Goal: Information Seeking & Learning: Compare options

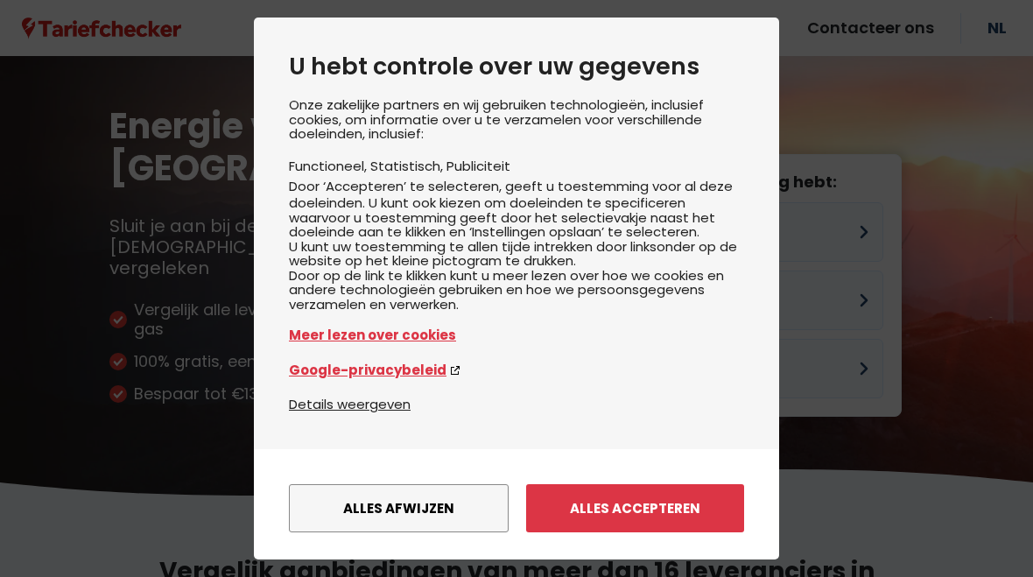
click at [590, 484] on button "Alles accepteren" at bounding box center [635, 508] width 218 height 48
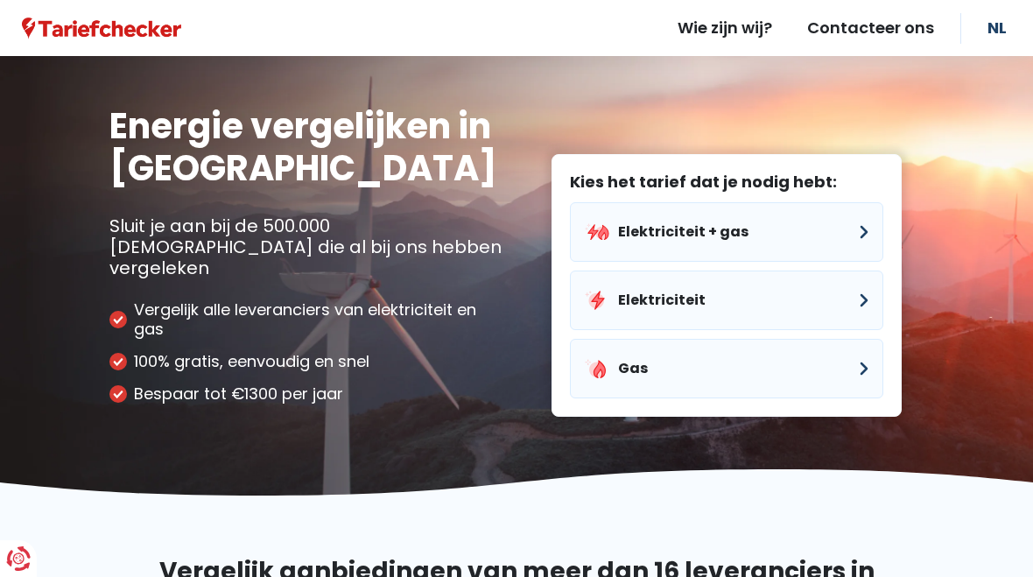
click at [875, 278] on button "Elektriciteit" at bounding box center [726, 301] width 313 height 60
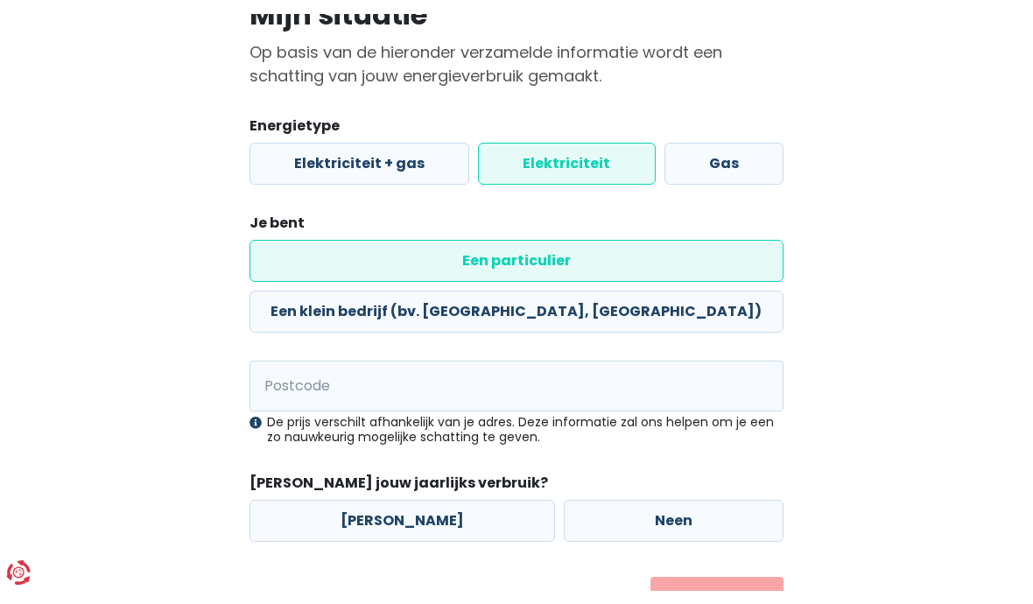
scroll to position [158, 0]
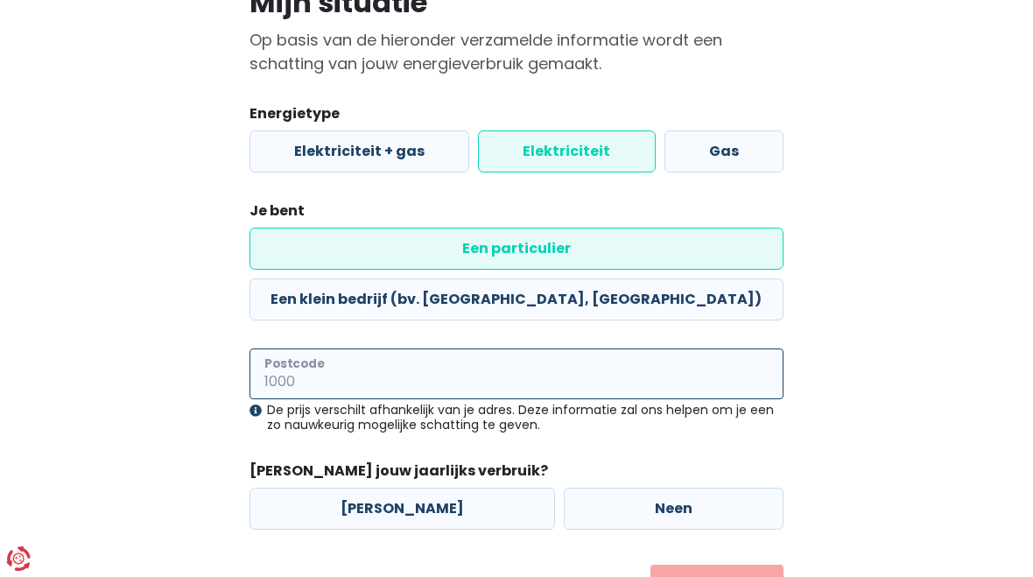
click at [495, 348] on input "Postcode" at bounding box center [516, 373] width 534 height 51
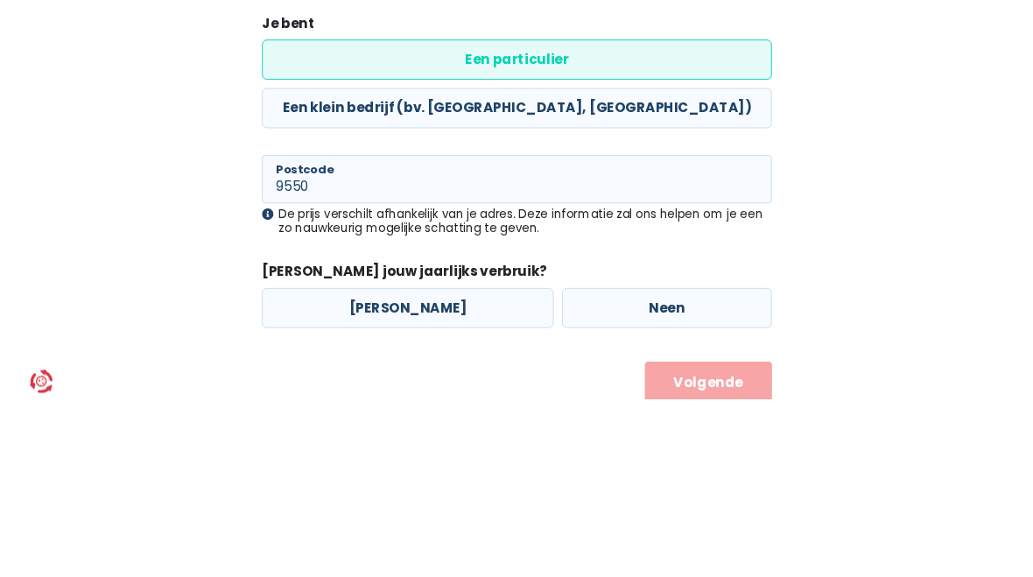
scroll to position [197, 0]
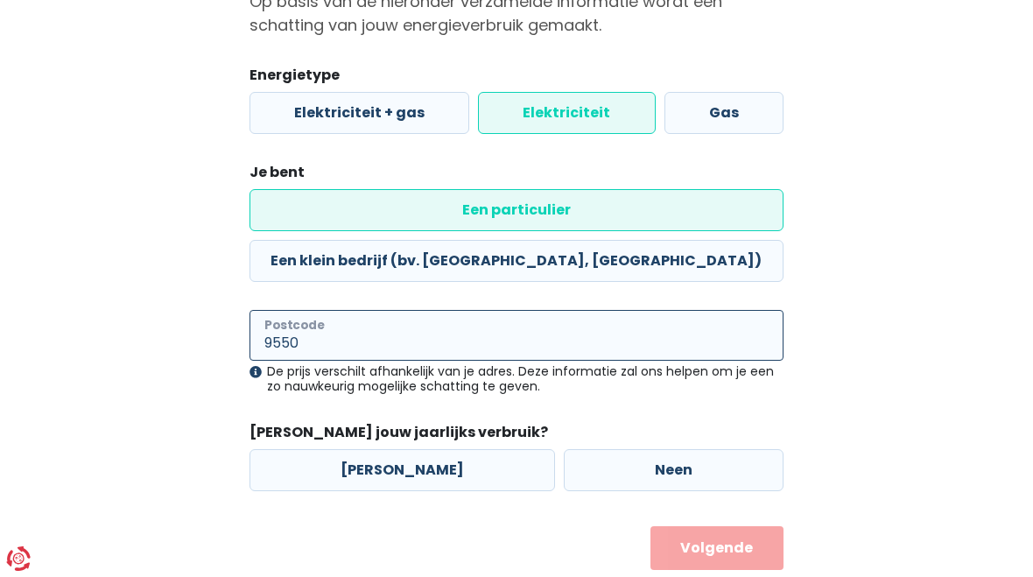
type input "9550"
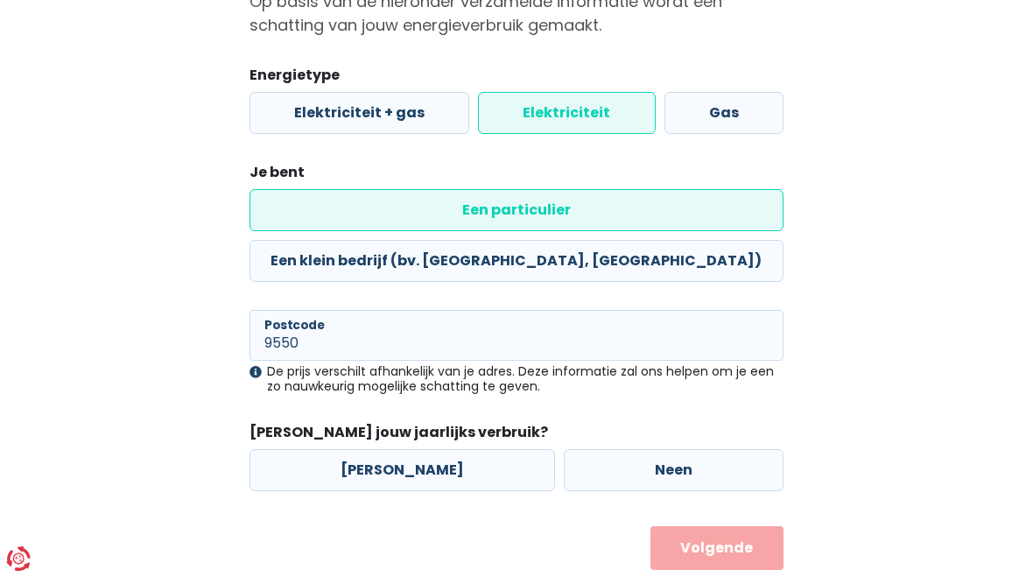
click at [432, 449] on label "[PERSON_NAME]" at bounding box center [402, 470] width 306 height 42
click at [432, 449] on input "[PERSON_NAME]" at bounding box center [402, 470] width 306 height 42
radio input "true"
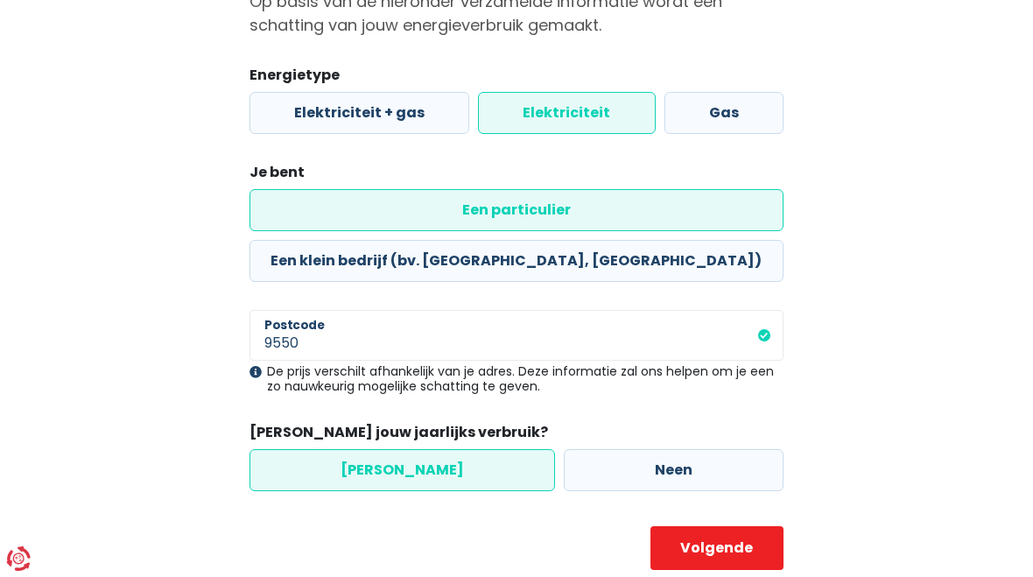
click at [754, 526] on button "Volgende" at bounding box center [716, 548] width 133 height 44
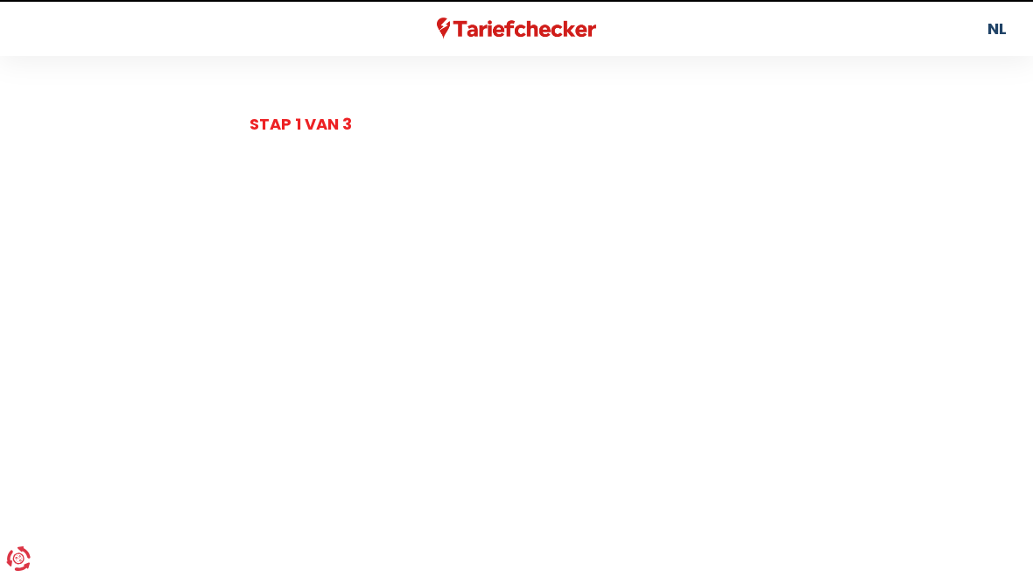
select select
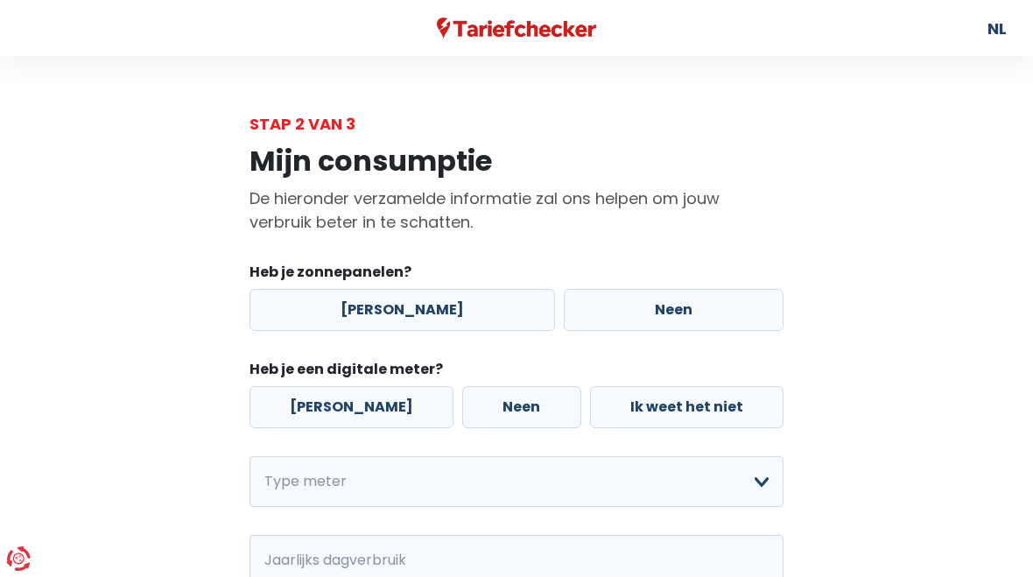
click at [439, 311] on label "[PERSON_NAME]" at bounding box center [402, 310] width 306 height 42
click at [439, 311] on input "[PERSON_NAME]" at bounding box center [402, 310] width 306 height 42
radio input "true"
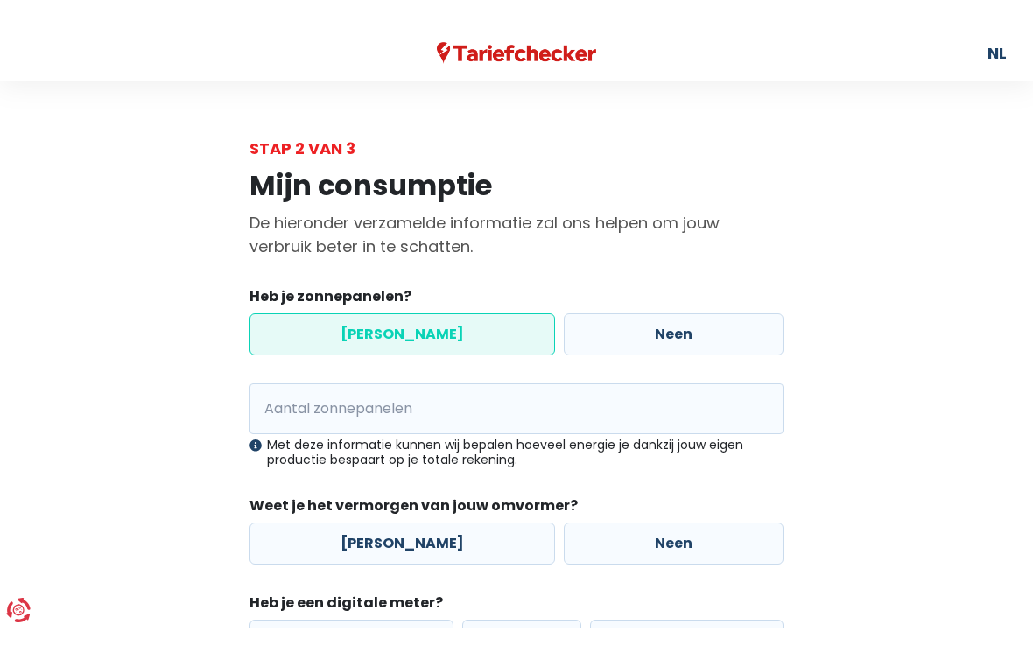
scroll to position [20, 0]
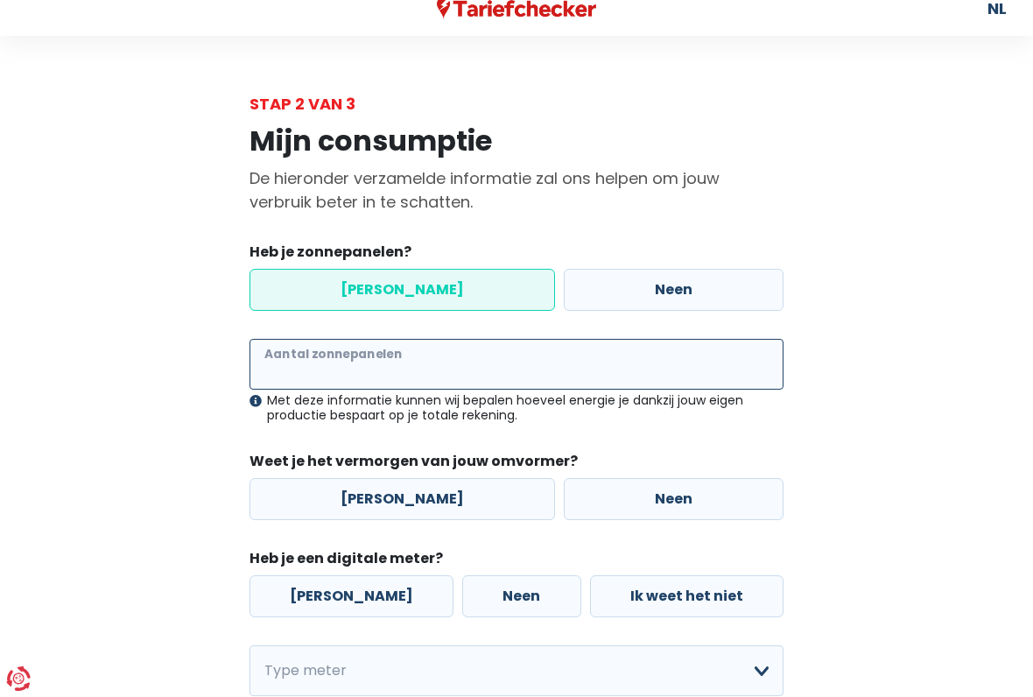
click at [567, 373] on input "Aantal zonnepanelen" at bounding box center [516, 364] width 534 height 51
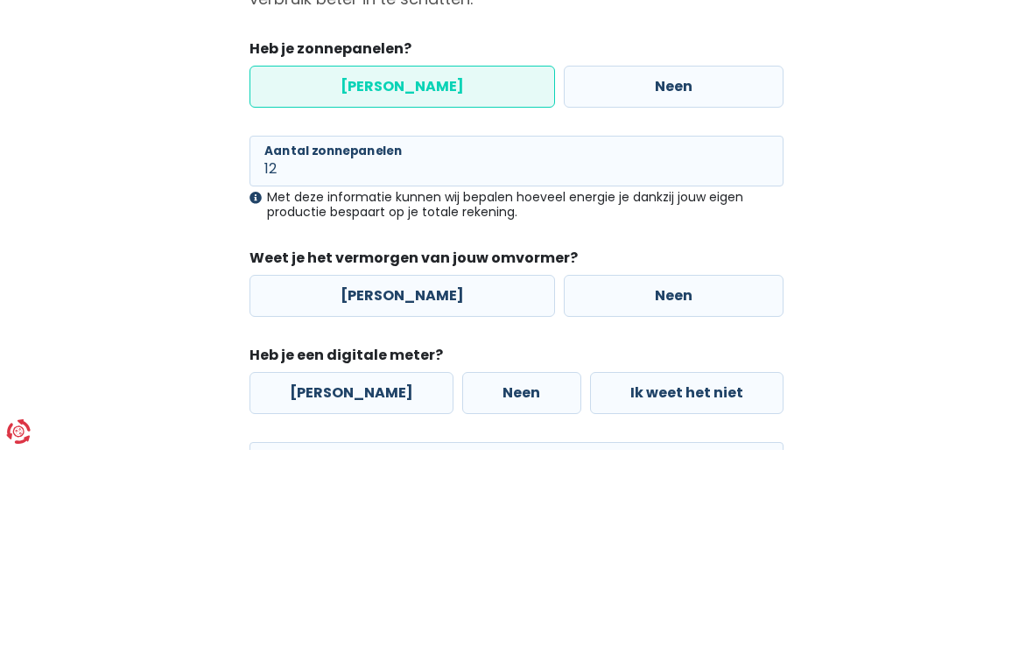
scroll to position [223, 0]
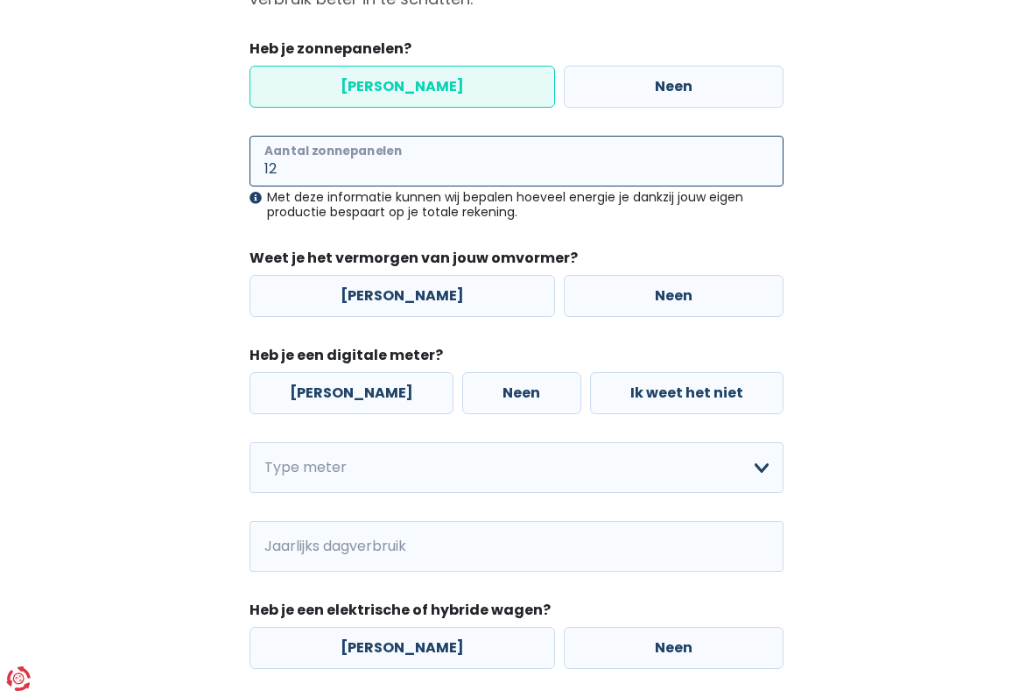
type input "12"
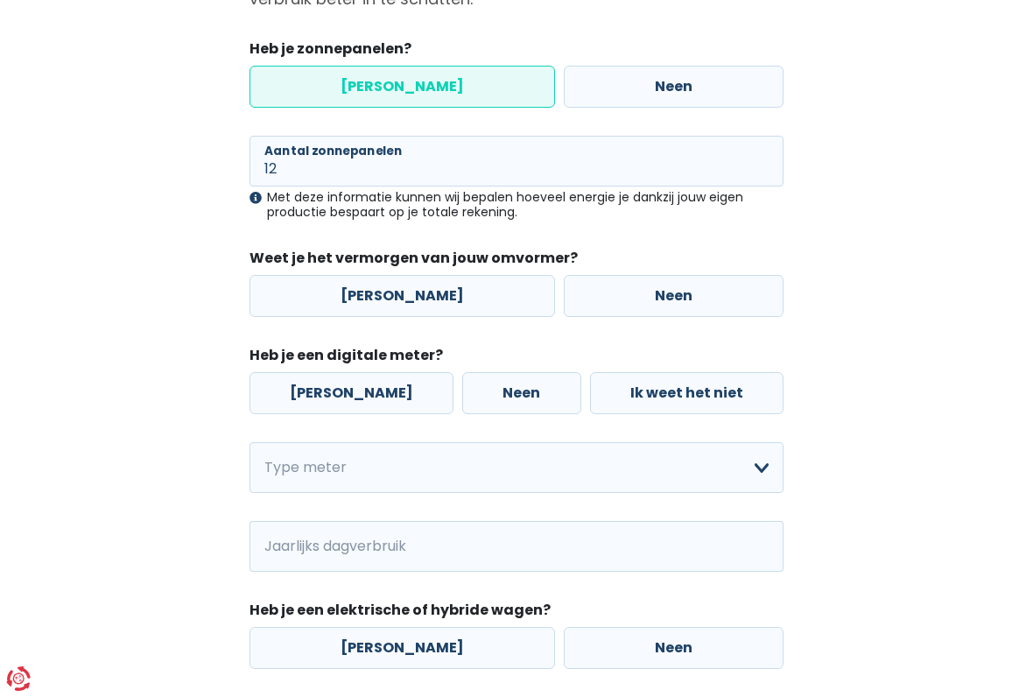
click at [405, 292] on label "[PERSON_NAME]" at bounding box center [402, 296] width 306 height 42
click at [405, 292] on input "[PERSON_NAME]" at bounding box center [402, 296] width 306 height 42
radio input "true"
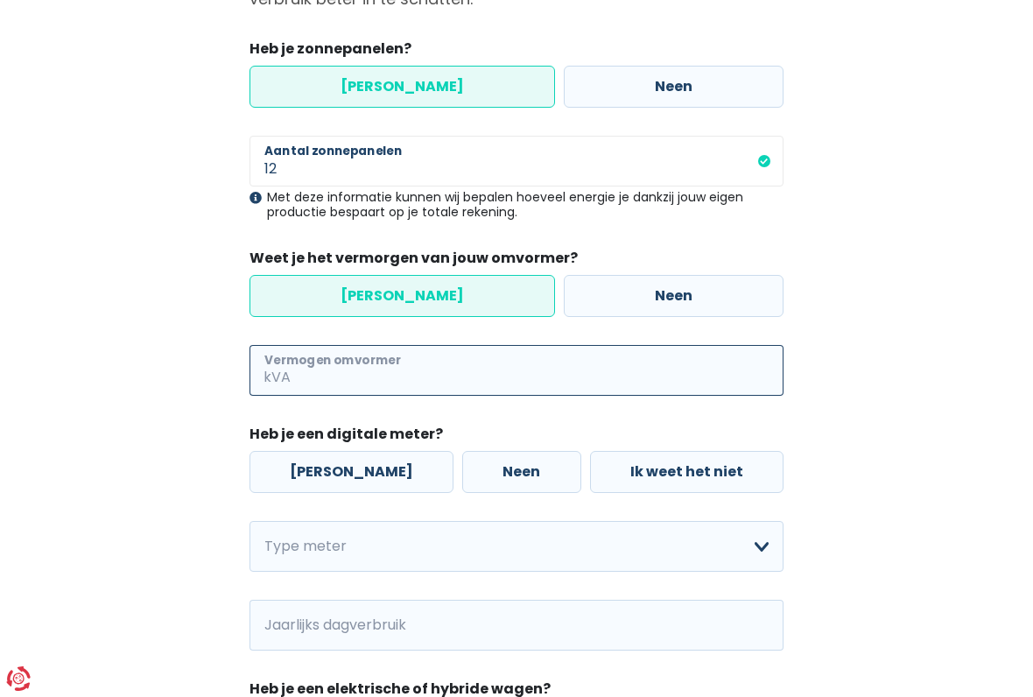
click at [488, 376] on input "Vermogen omvormer" at bounding box center [538, 370] width 489 height 51
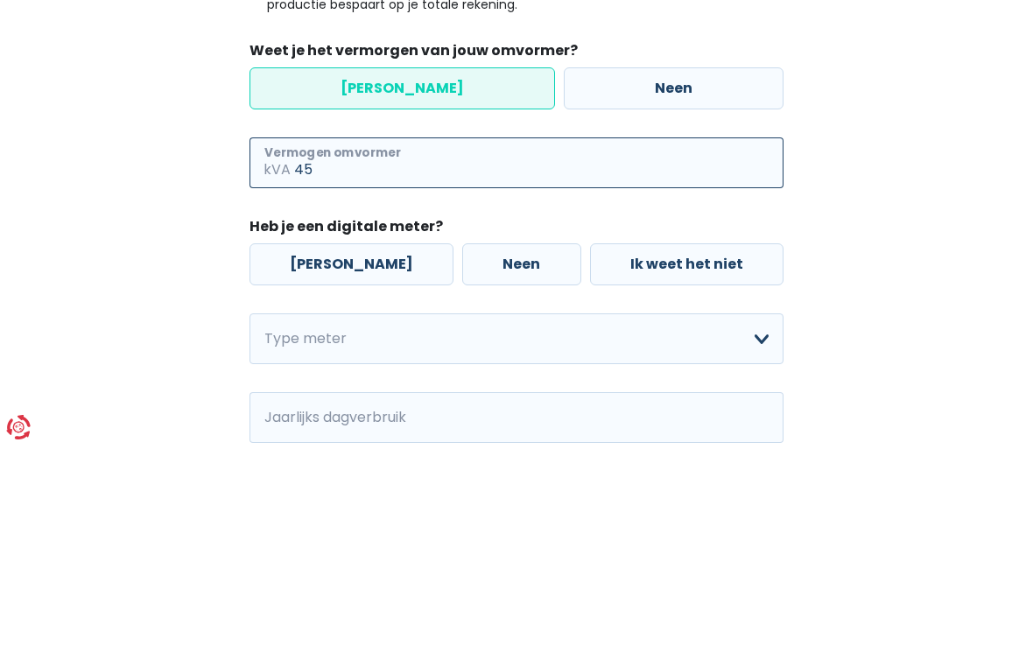
type input "4"
type input "45"
click at [342, 451] on label "[PERSON_NAME]" at bounding box center [351, 472] width 204 height 42
click at [342, 451] on input "[PERSON_NAME]" at bounding box center [351, 472] width 204 height 42
radio input "true"
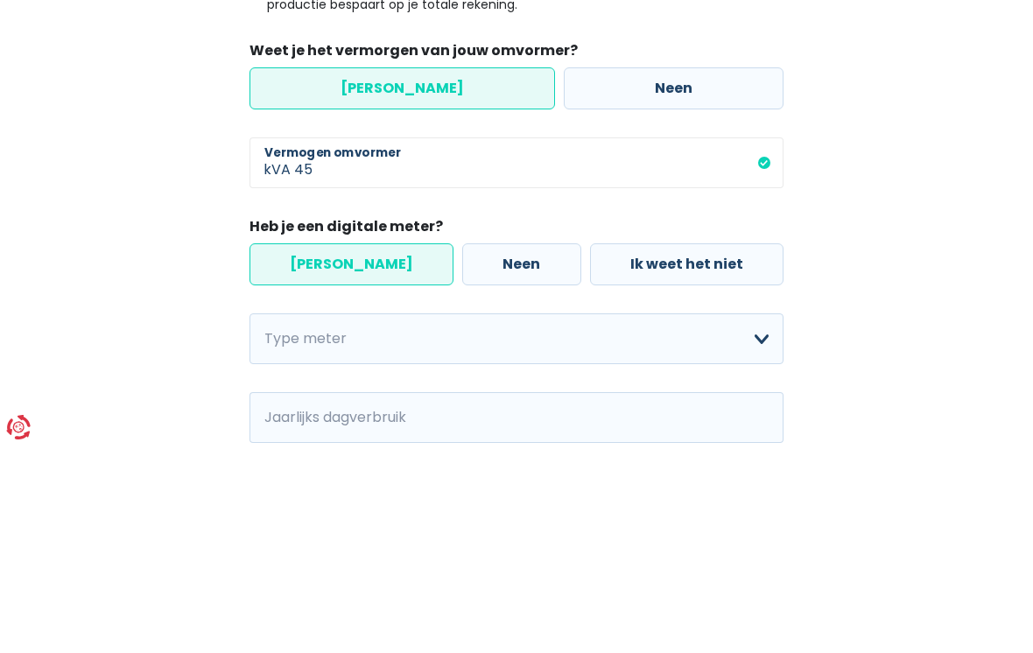
scroll to position [411, 0]
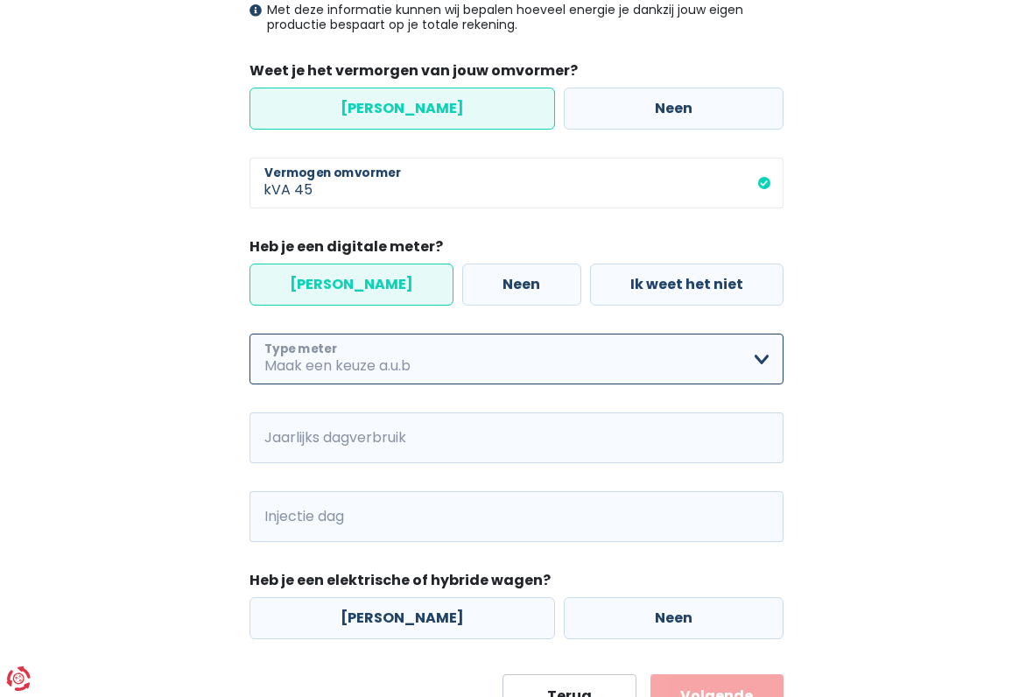
click at [766, 359] on select "Enkelvoudig Tweevoudig Enkelvoudig + uitsluitend nachttarief Tweevoudig + uitsl…" at bounding box center [516, 359] width 534 height 51
select select "day_night_bi_hourly"
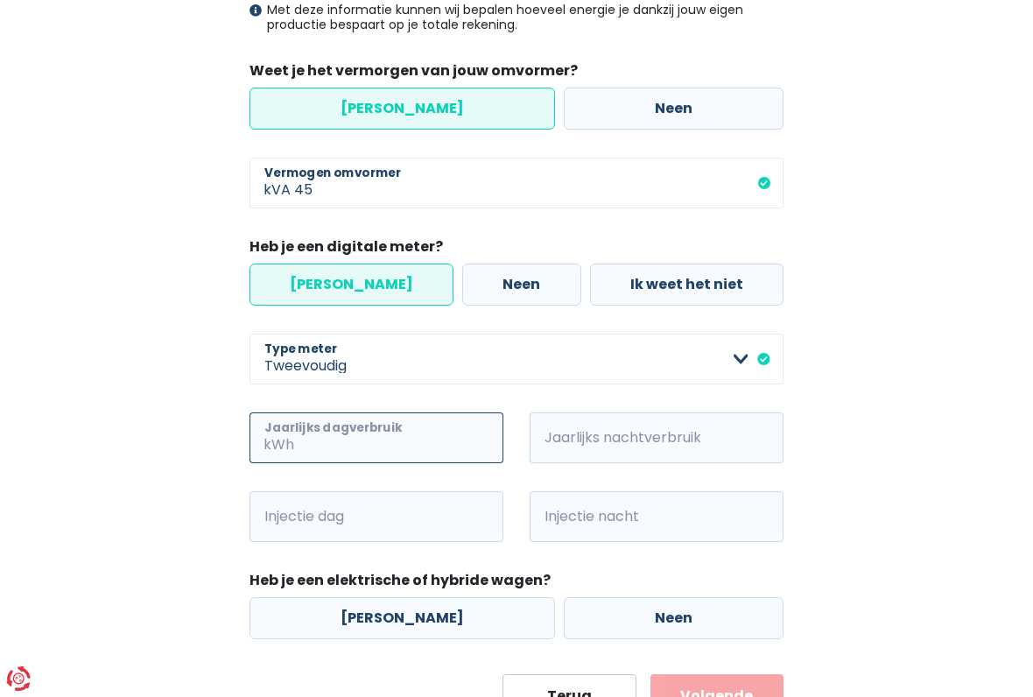
click at [449, 440] on input "Jaarlijks dagverbruik" at bounding box center [401, 437] width 206 height 51
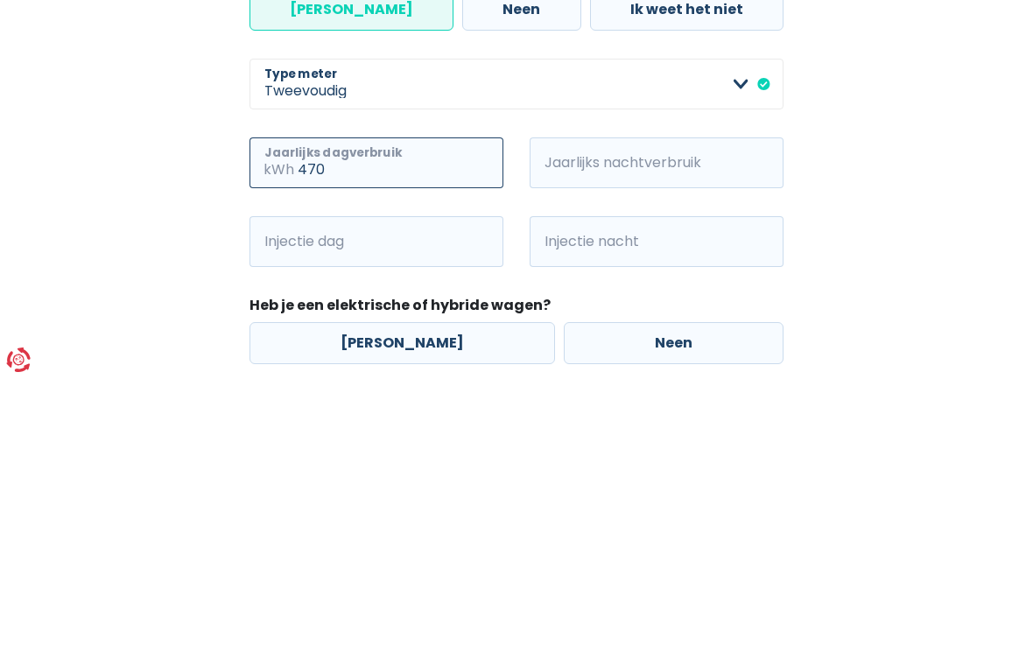
type input "470"
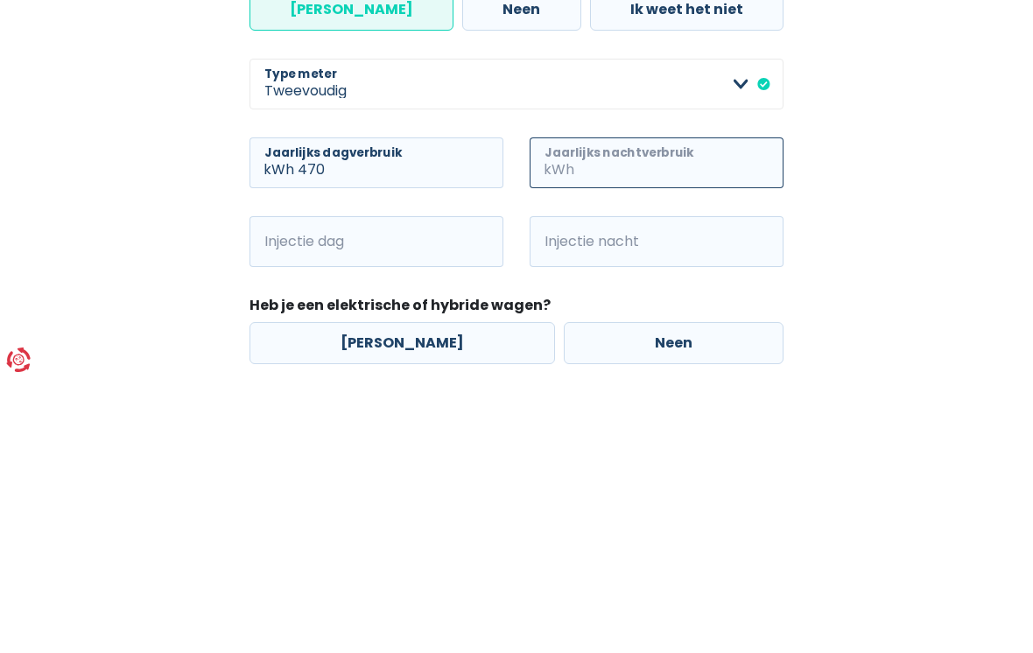
click at [617, 412] on input "Jaarlijks nachtverbruik" at bounding box center [681, 437] width 206 height 51
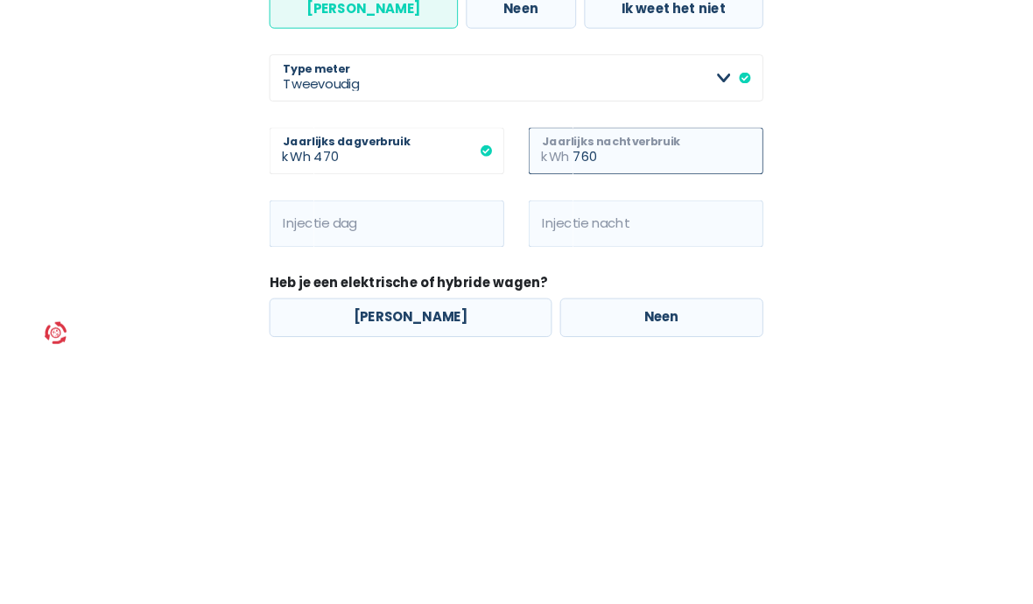
scroll to position [582, 0]
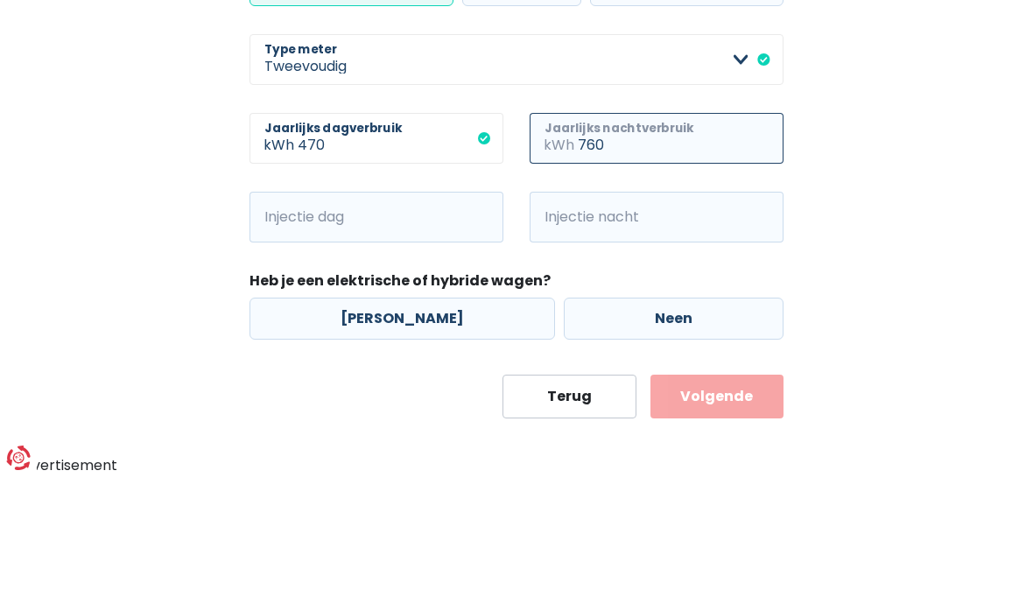
type input "760"
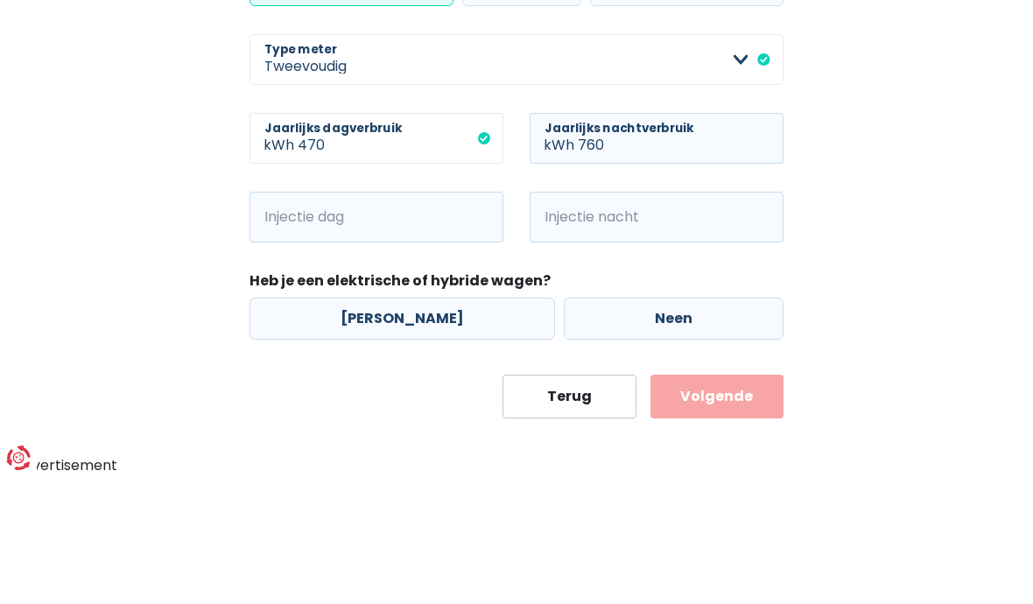
click at [365, 241] on input "470" at bounding box center [401, 266] width 206 height 51
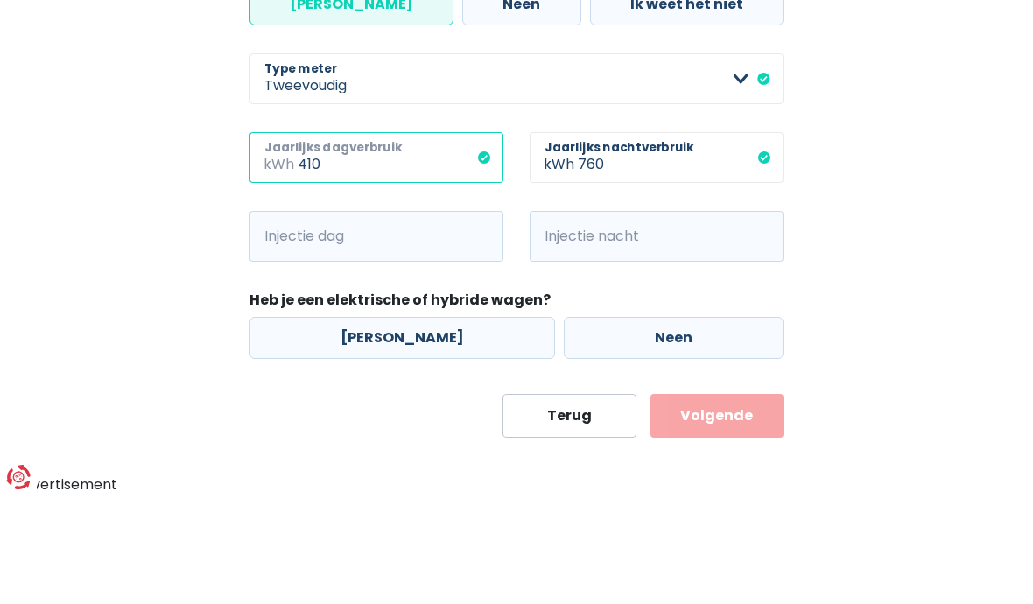
type input "410"
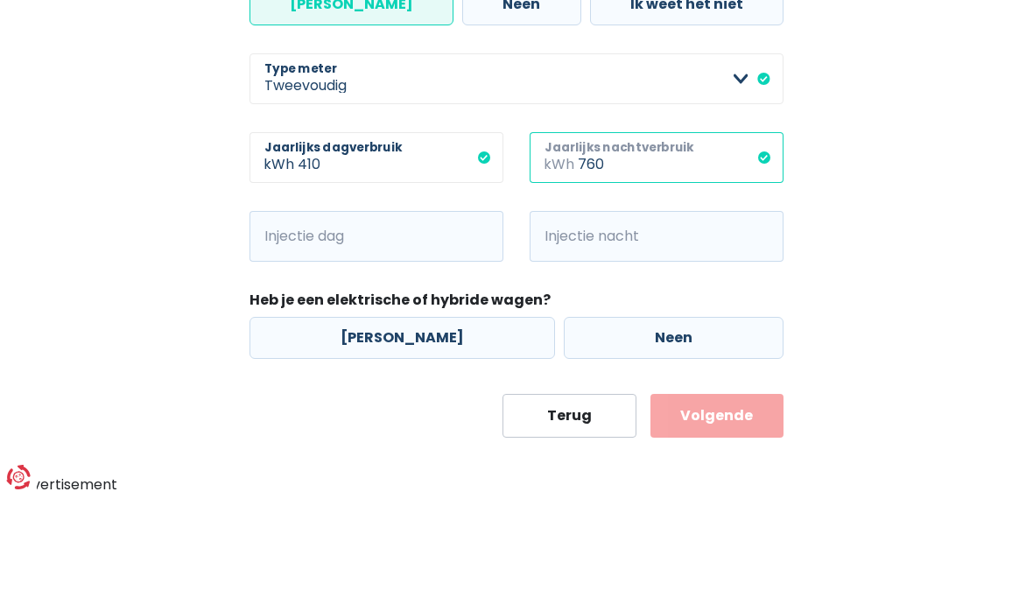
click at [645, 241] on input "760" at bounding box center [681, 266] width 206 height 51
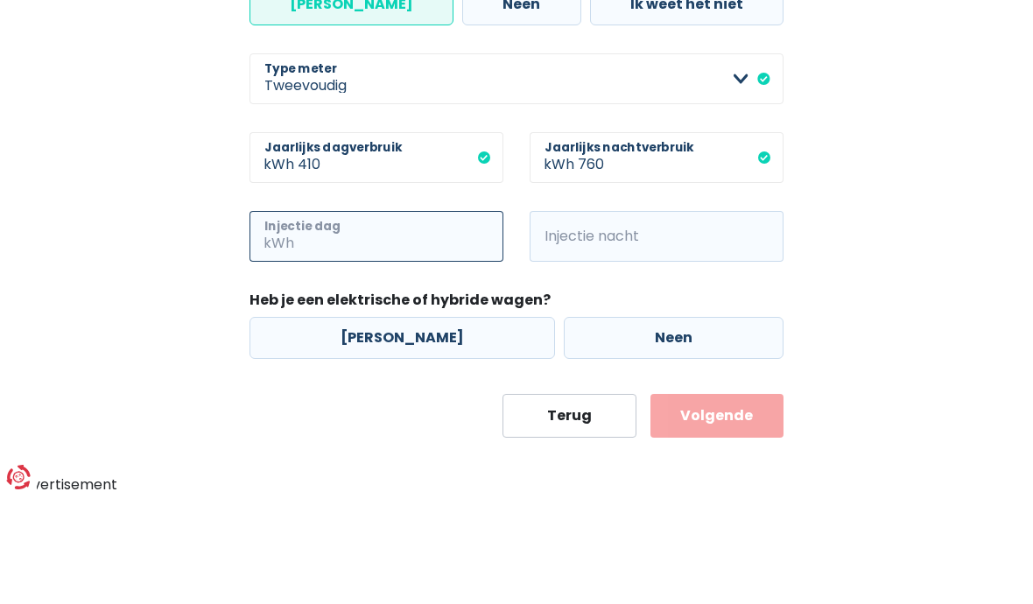
click at [397, 320] on input "Injectie dag" at bounding box center [401, 345] width 206 height 51
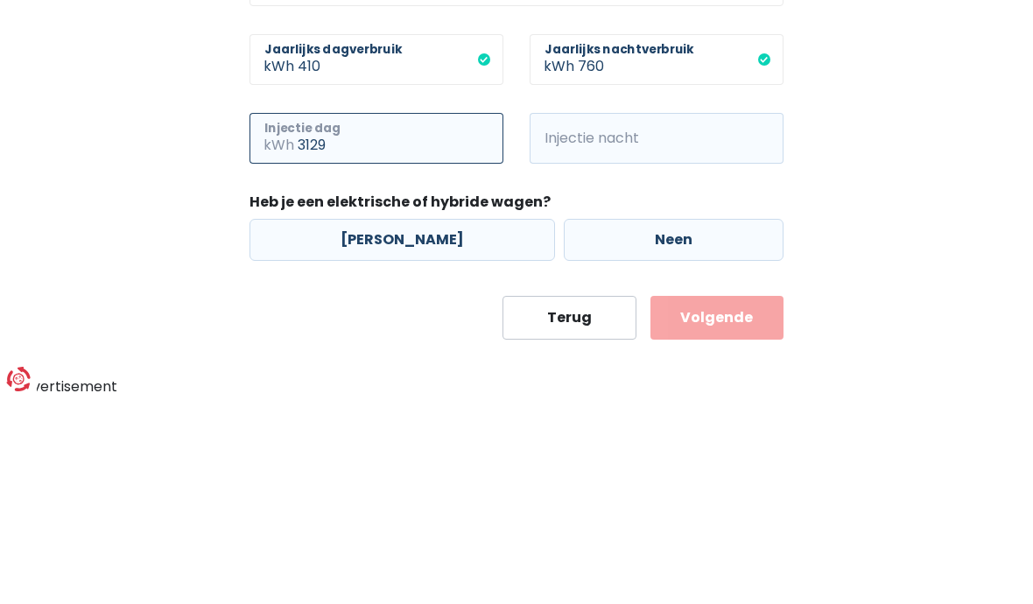
type input "3129"
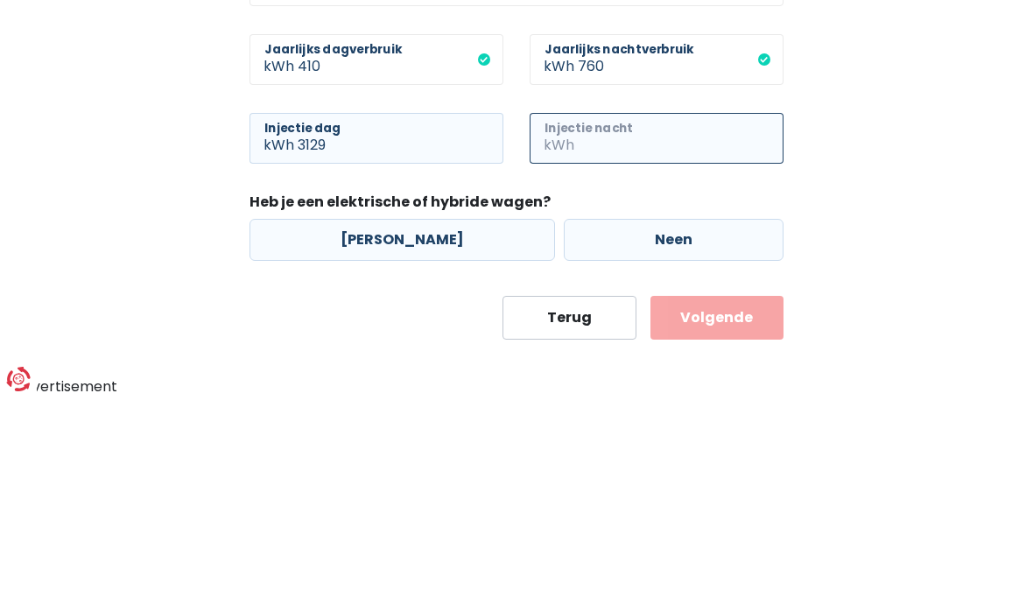
click at [639, 320] on input "Injectie nacht" at bounding box center [681, 345] width 206 height 51
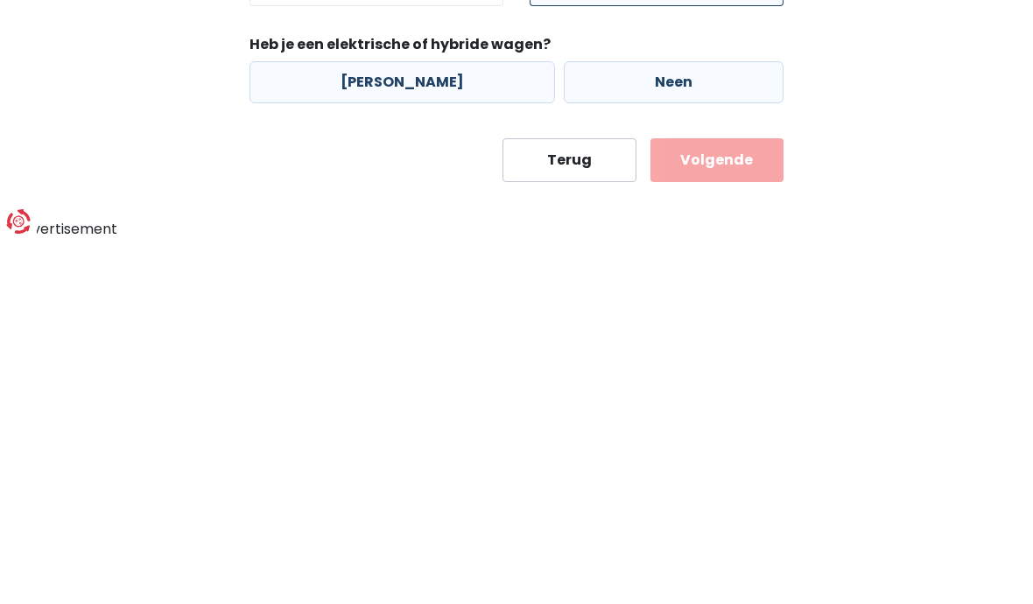
type input "1193"
click at [681, 425] on label "Neen" at bounding box center [674, 446] width 220 height 42
click at [681, 425] on input "Neen" at bounding box center [674, 446] width 220 height 42
radio input "true"
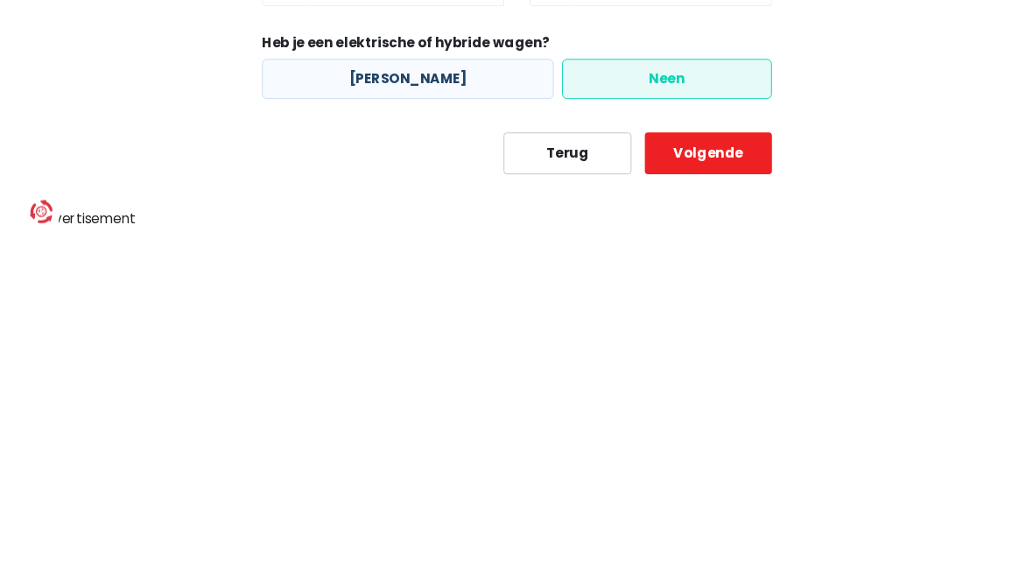
scroll to position [609, 0]
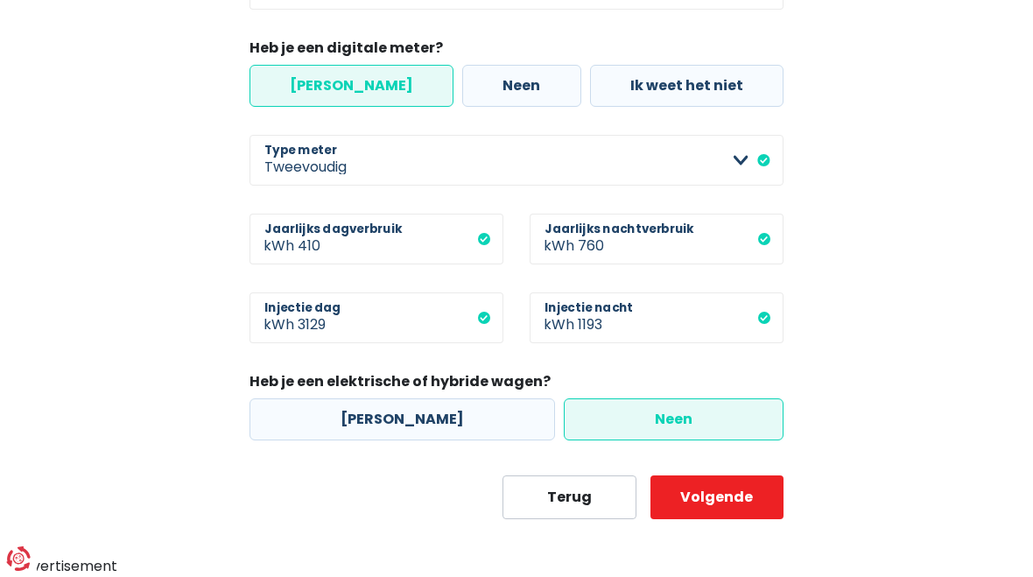
click at [726, 495] on button "Volgende" at bounding box center [716, 497] width 133 height 44
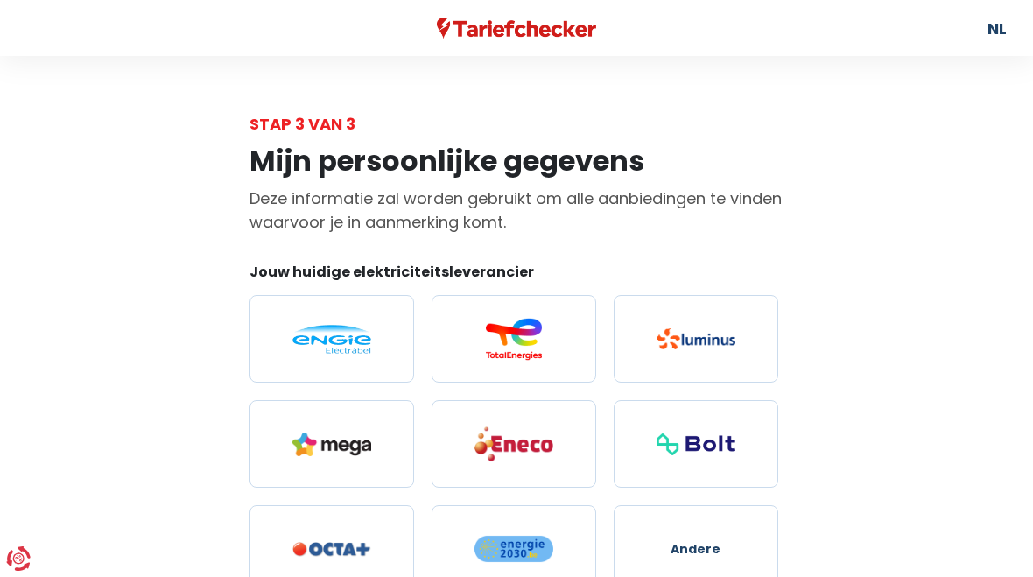
click at [362, 354] on img at bounding box center [331, 339] width 79 height 29
click at [362, 354] on input "radio" at bounding box center [331, 339] width 165 height 88
radio input "true"
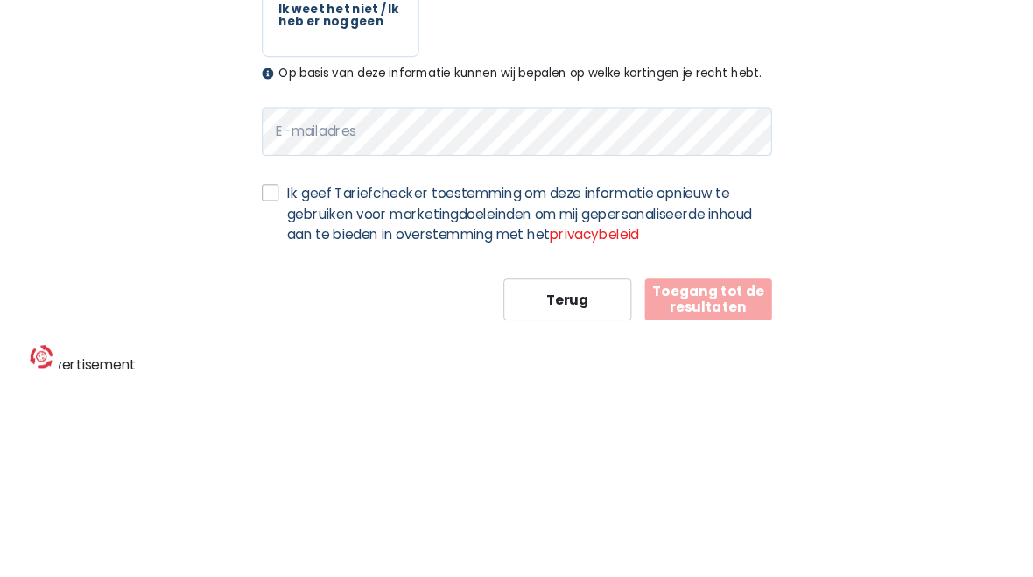
scroll to position [455, 0]
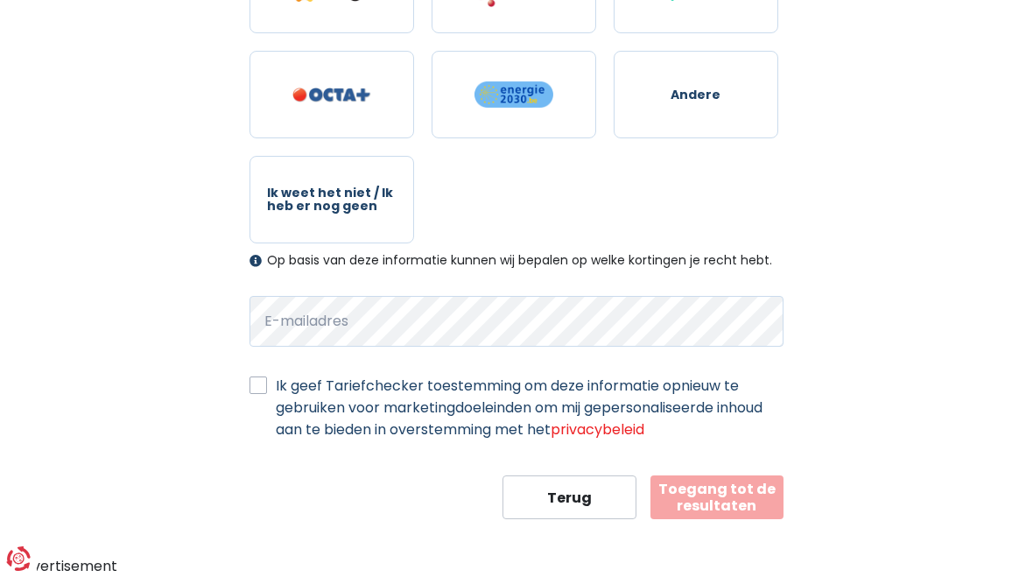
click at [276, 378] on label "Ik geef Tariefchecker toestemming om deze informatie opnieuw te gebruiken voor …" at bounding box center [530, 408] width 508 height 66
click at [263, 378] on input "Ik geef Tariefchecker toestemming om deze informatie opnieuw te gebruiken voor …" at bounding box center [258, 384] width 18 height 18
checkbox input "true"
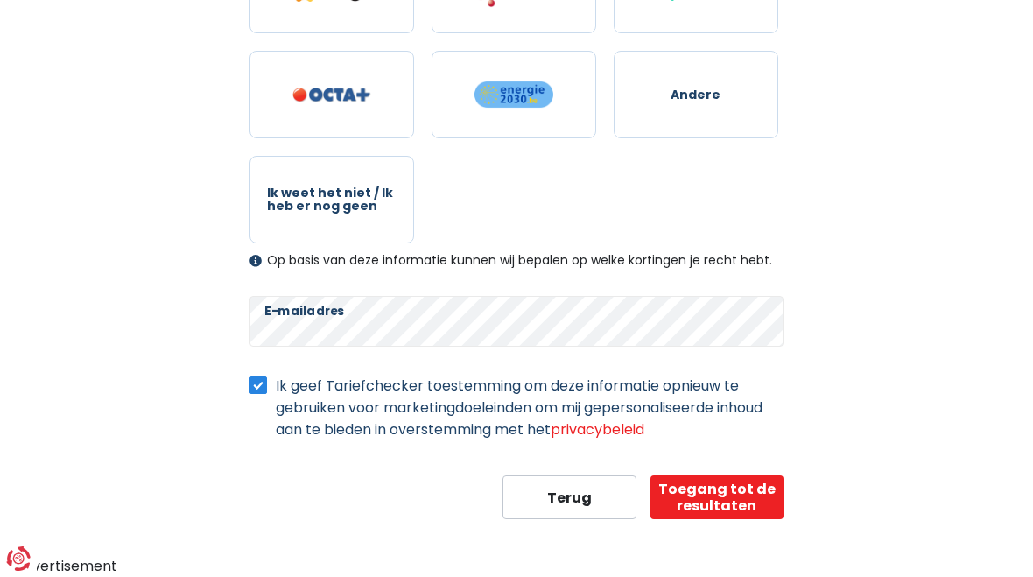
click at [733, 502] on button "Toegang tot de resultaten" at bounding box center [716, 497] width 133 height 44
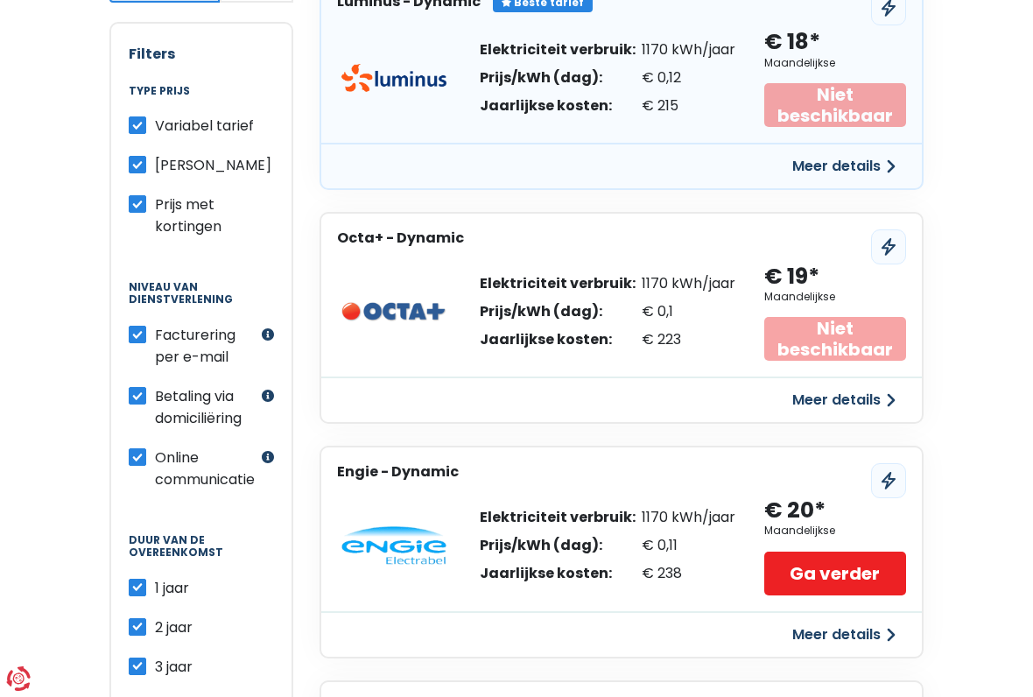
scroll to position [400, 0]
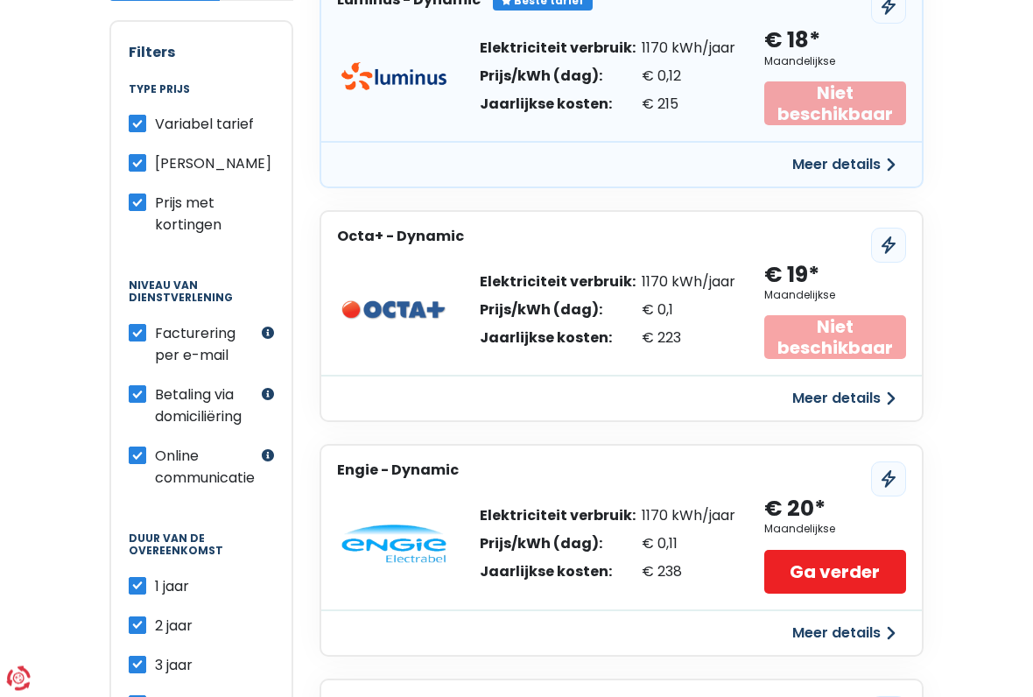
click at [883, 573] on link "Ga verder" at bounding box center [835, 573] width 143 height 44
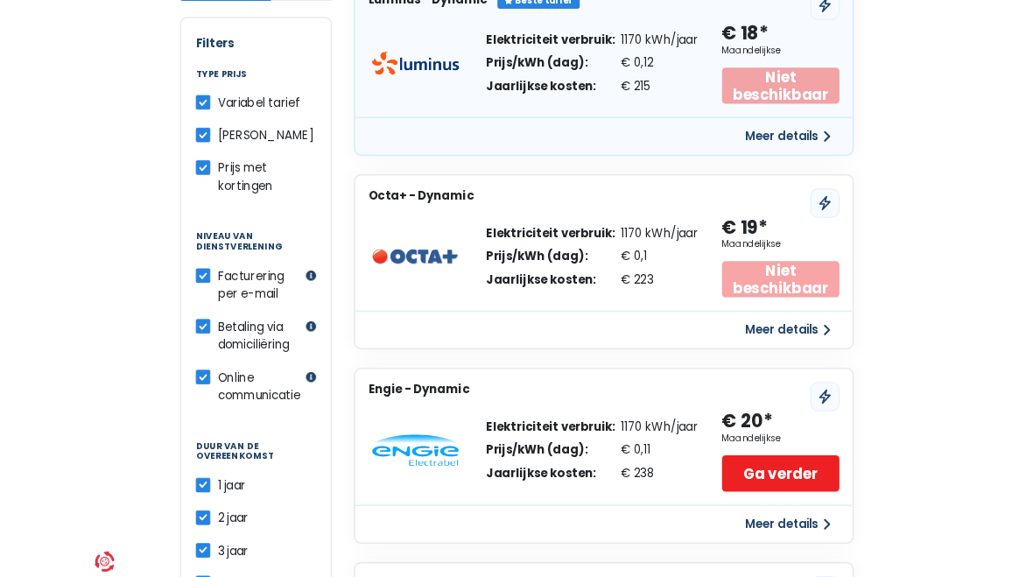
scroll to position [450, 0]
